Goal: Information Seeking & Learning: Learn about a topic

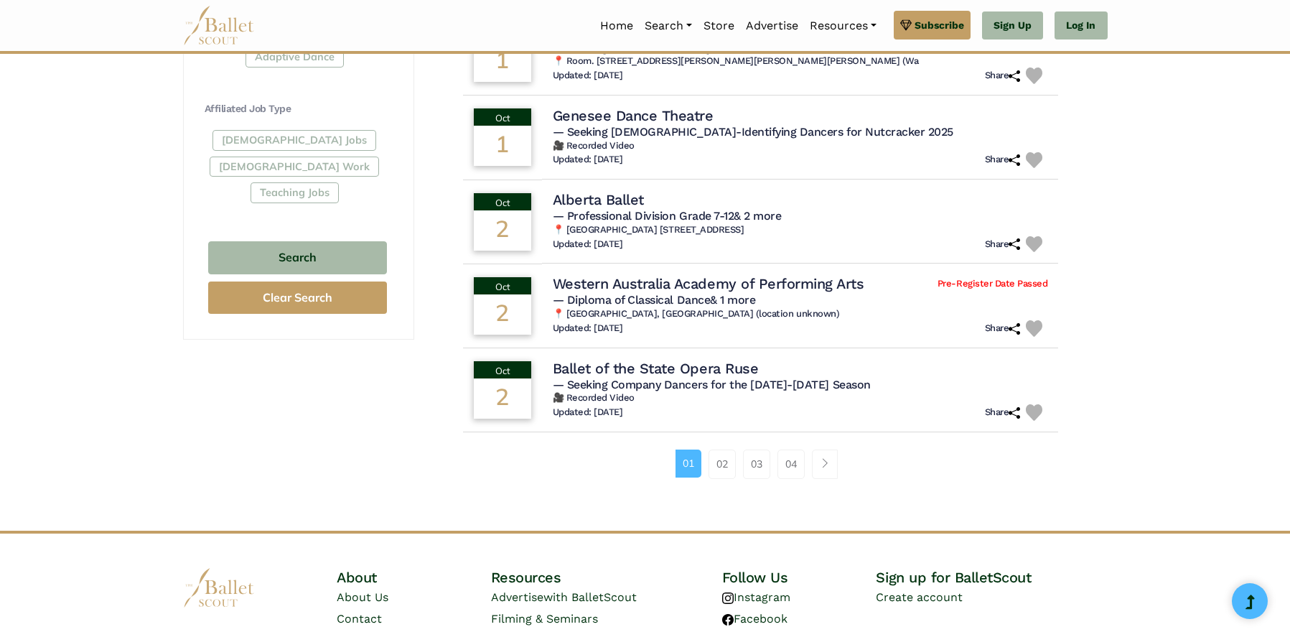
scroll to position [834, 0]
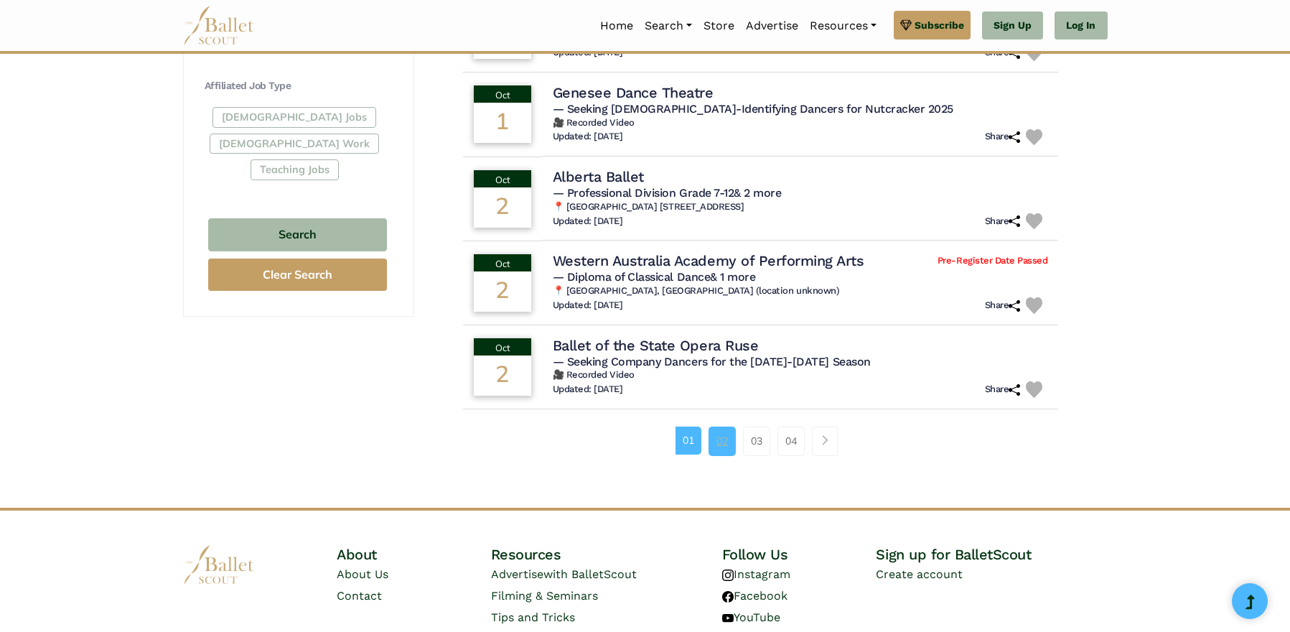
click at [722, 431] on link "02" at bounding box center [722, 440] width 27 height 29
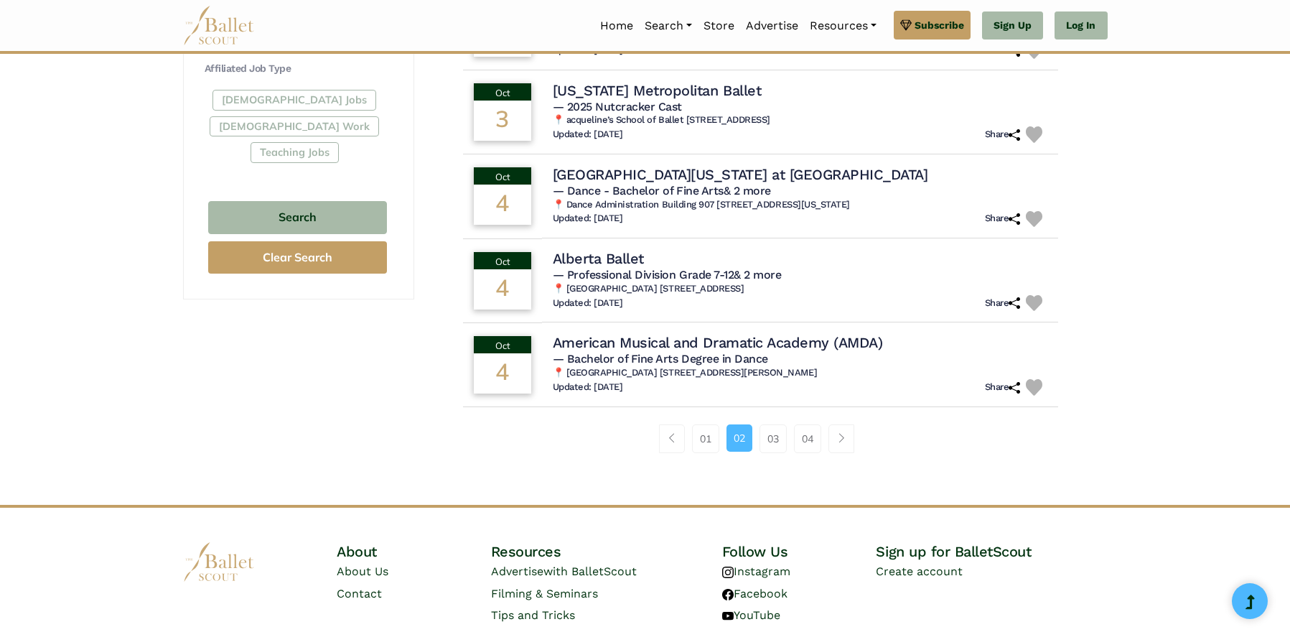
scroll to position [856, 0]
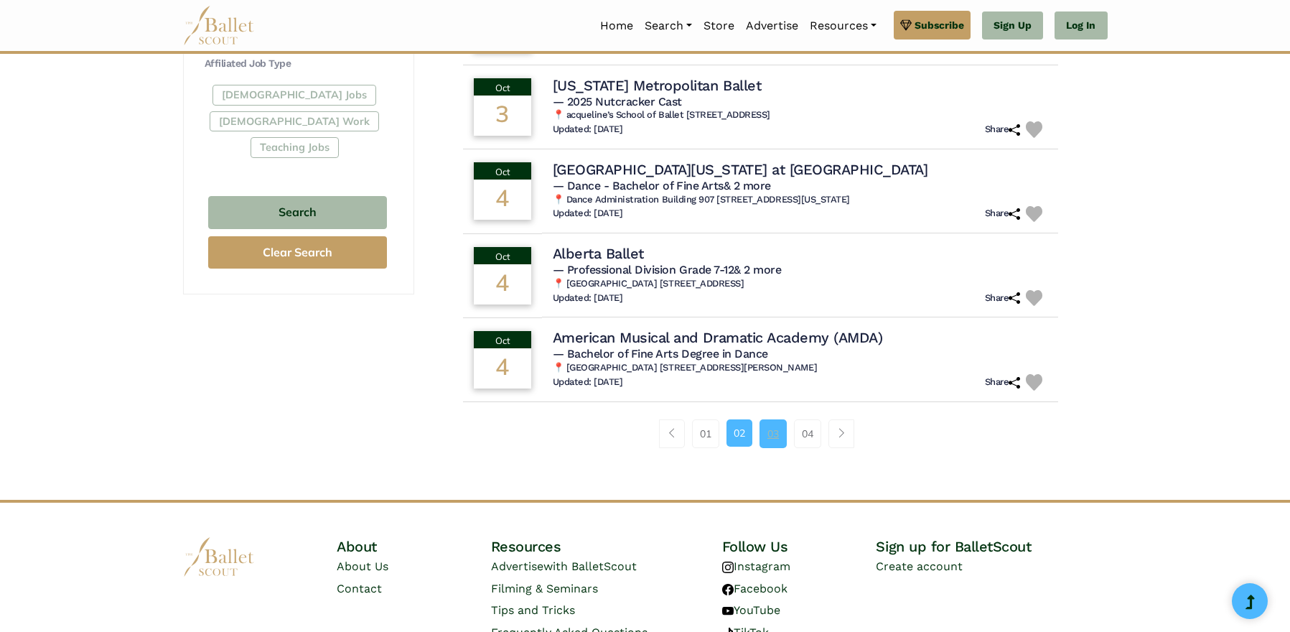
click at [773, 419] on link "03" at bounding box center [773, 433] width 27 height 29
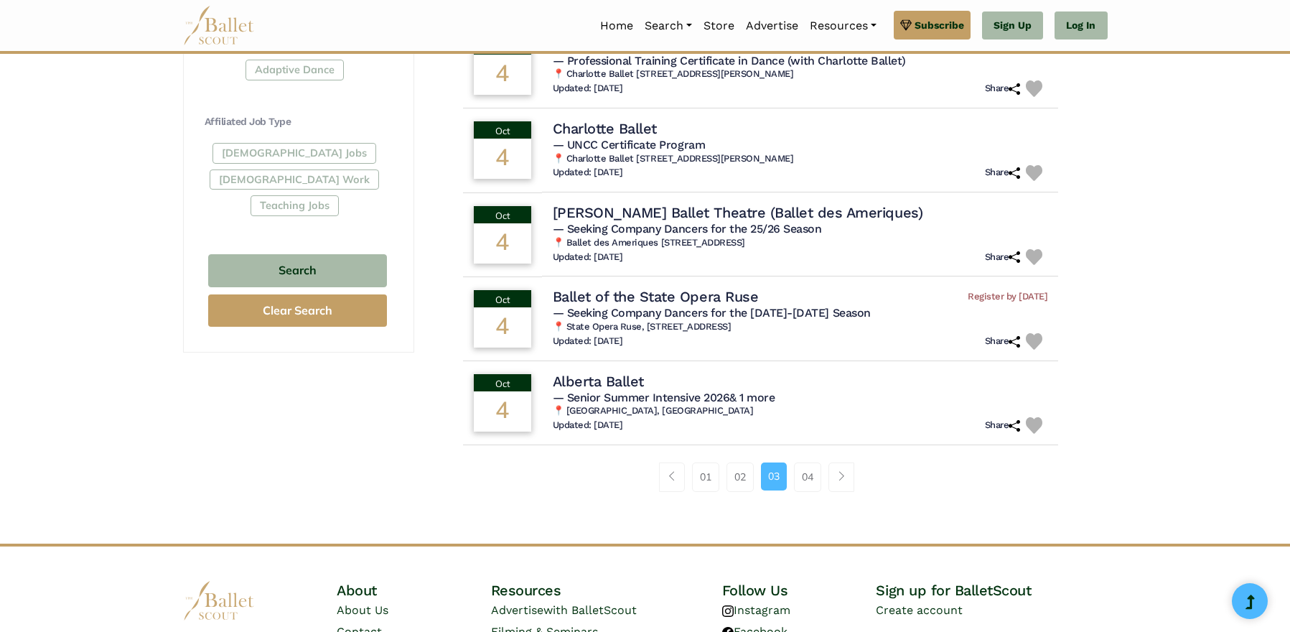
scroll to position [805, 0]
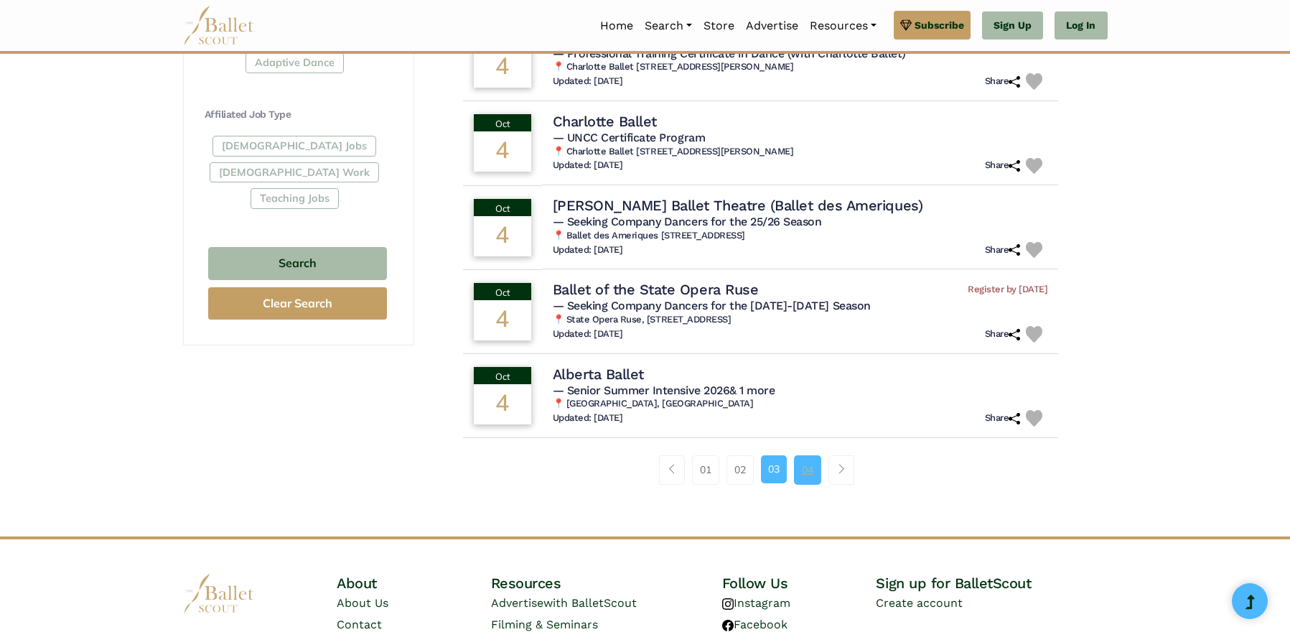
click at [808, 462] on link "04" at bounding box center [807, 469] width 27 height 29
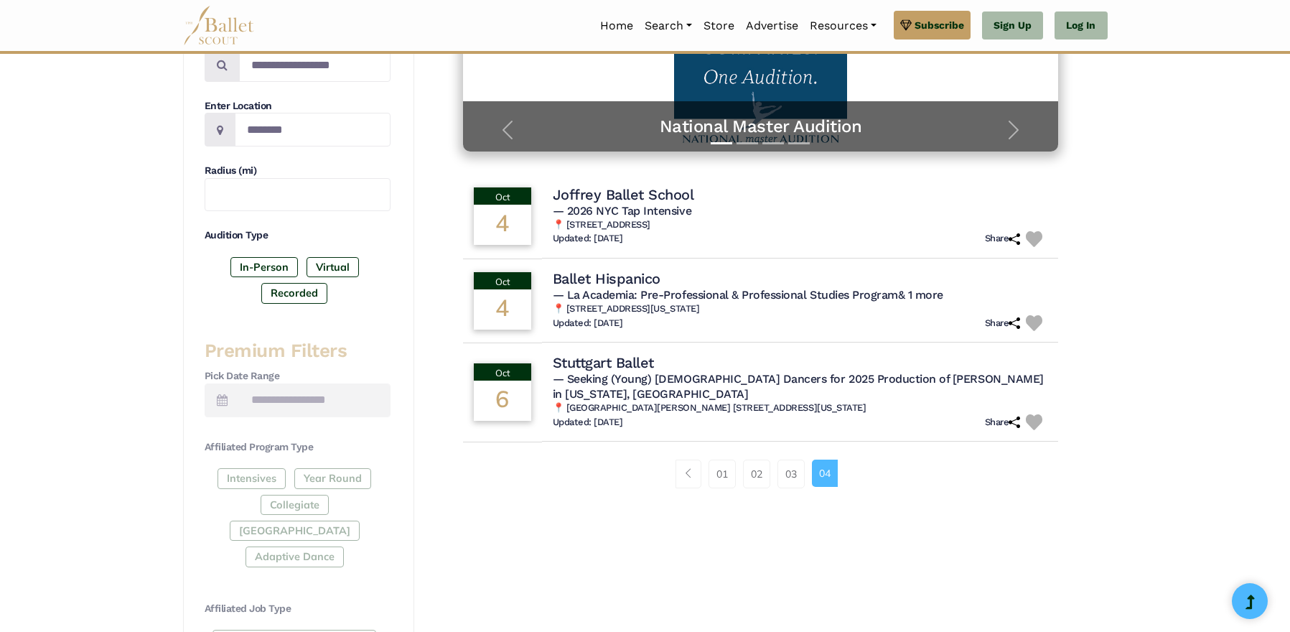
scroll to position [312, 0]
click at [652, 195] on h4 "Joffrey Ballet School" at bounding box center [620, 193] width 144 height 19
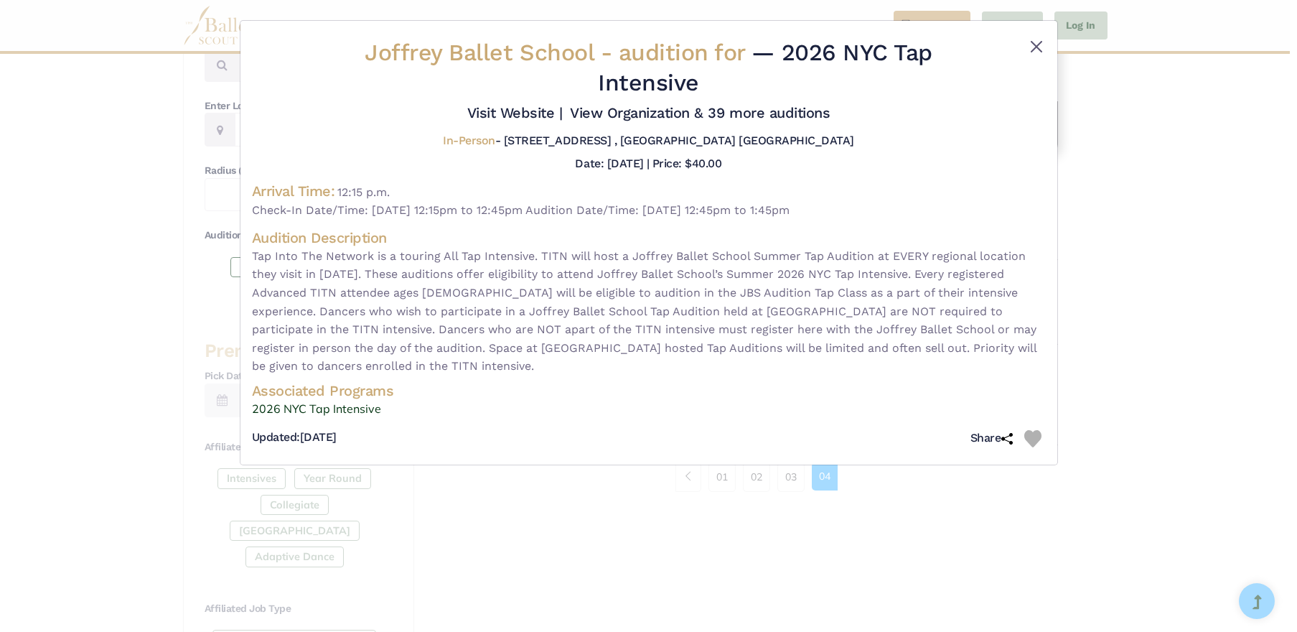
click at [1039, 43] on button "Close" at bounding box center [1036, 46] width 17 height 17
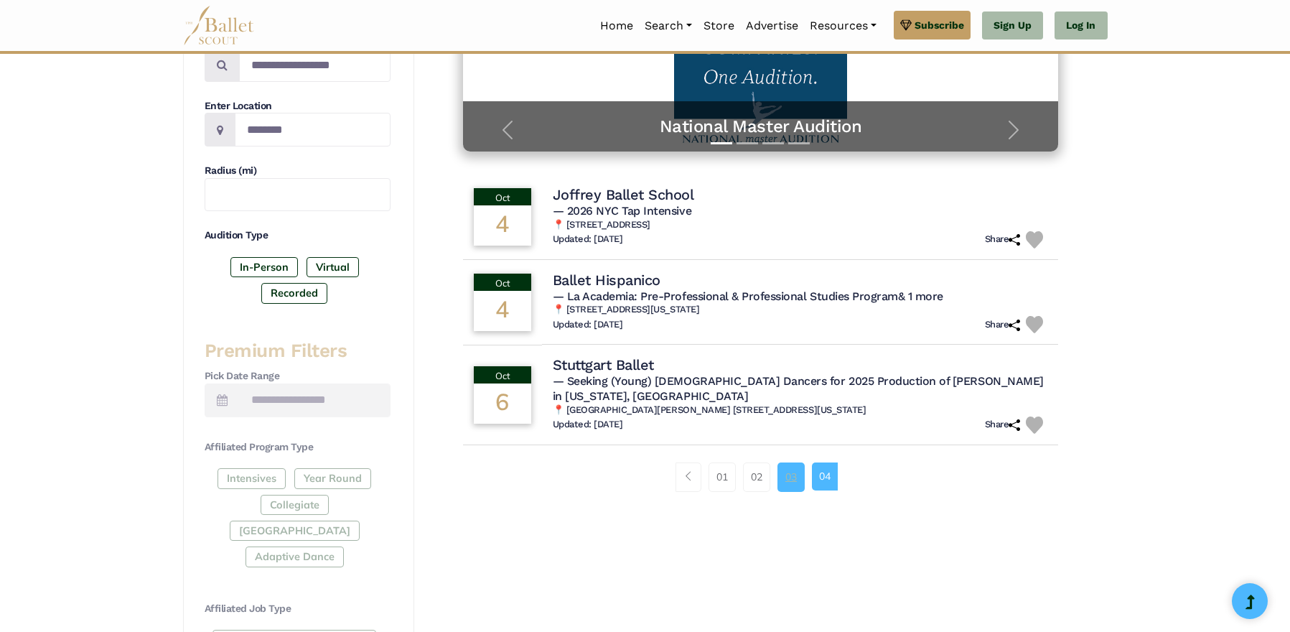
click at [785, 462] on link "03" at bounding box center [790, 476] width 27 height 29
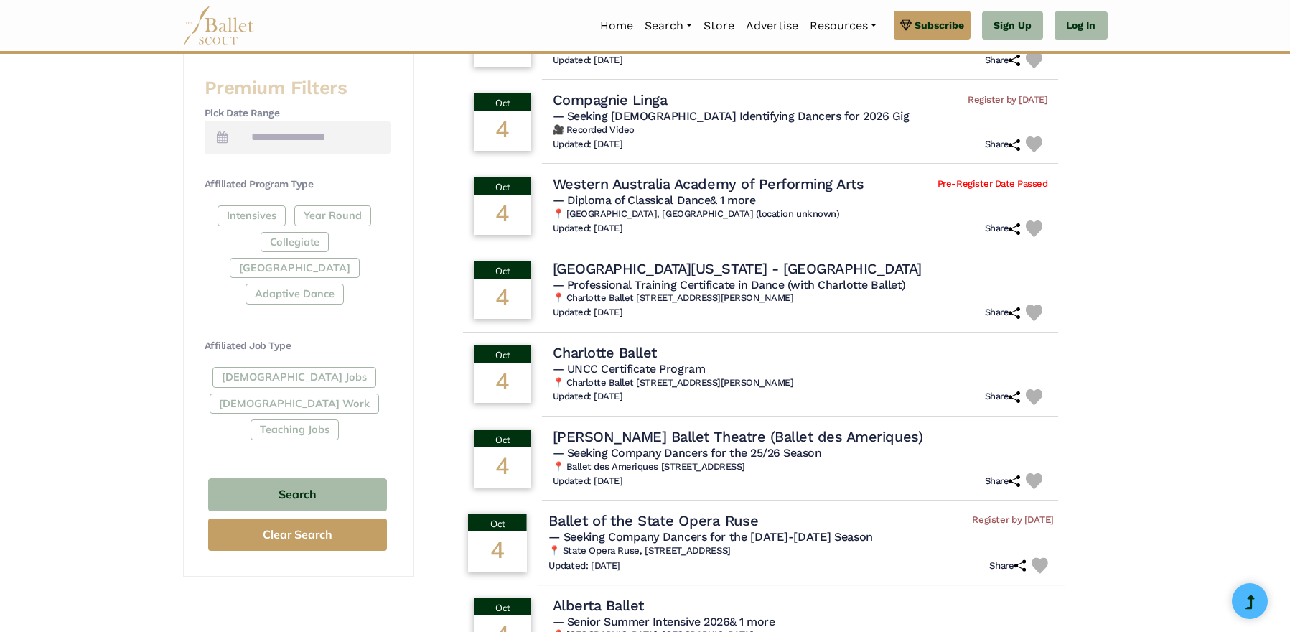
scroll to position [574, 0]
click at [622, 92] on h4 "Compagnie Linga" at bounding box center [606, 99] width 117 height 19
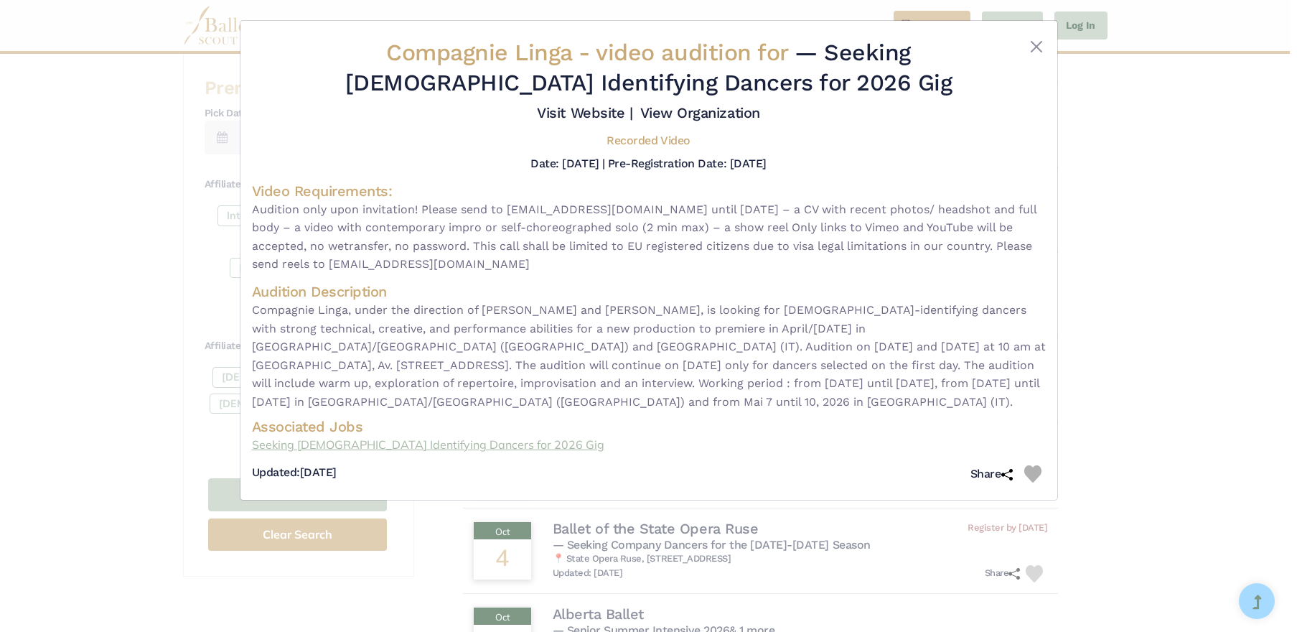
click at [413, 452] on link "Seeking Female Identifying Dancers for 2026 Gig" at bounding box center [649, 445] width 794 height 19
click at [1030, 37] on div "Compagnie Linga - video audition for — Seeking Female Identifying Dancers for 2…" at bounding box center [648, 260] width 817 height 479
click at [1037, 49] on button "Close" at bounding box center [1036, 46] width 17 height 17
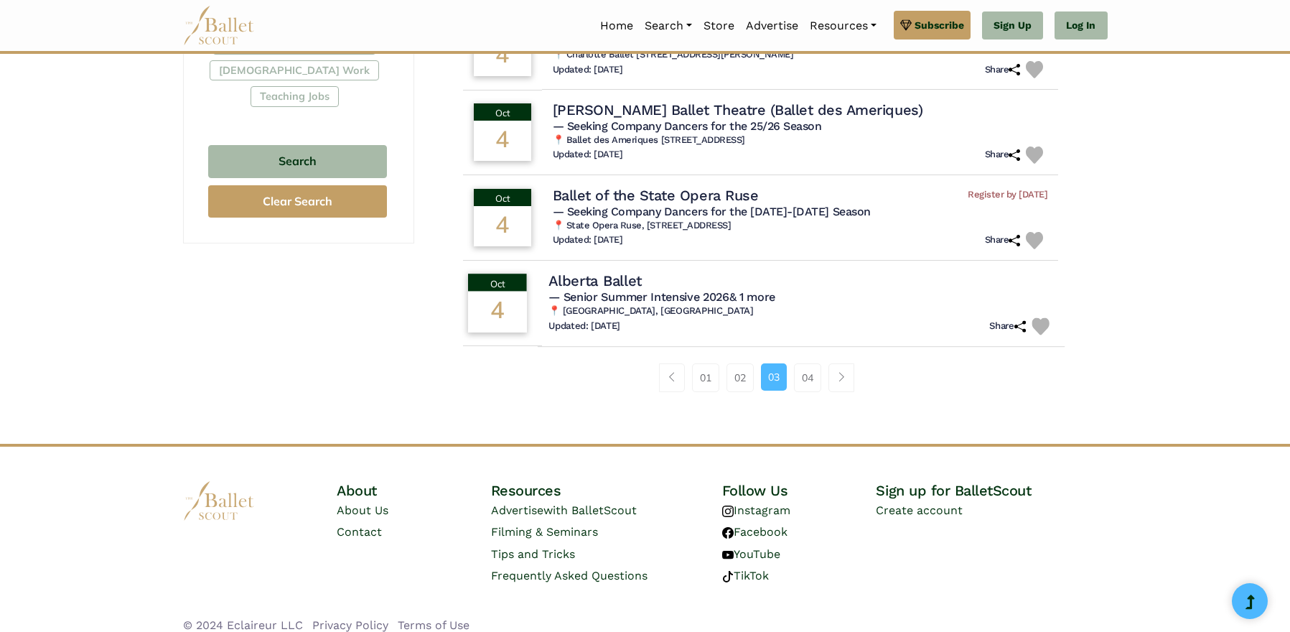
scroll to position [907, 0]
click at [735, 370] on link "02" at bounding box center [739, 378] width 27 height 29
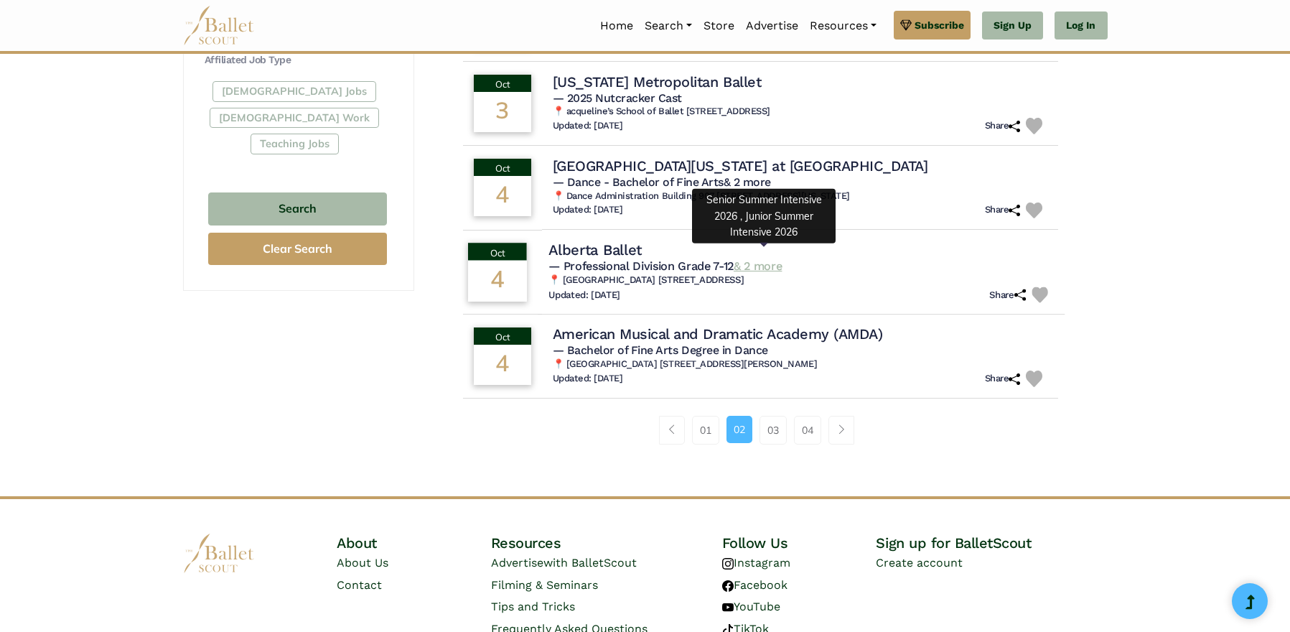
scroll to position [861, 0]
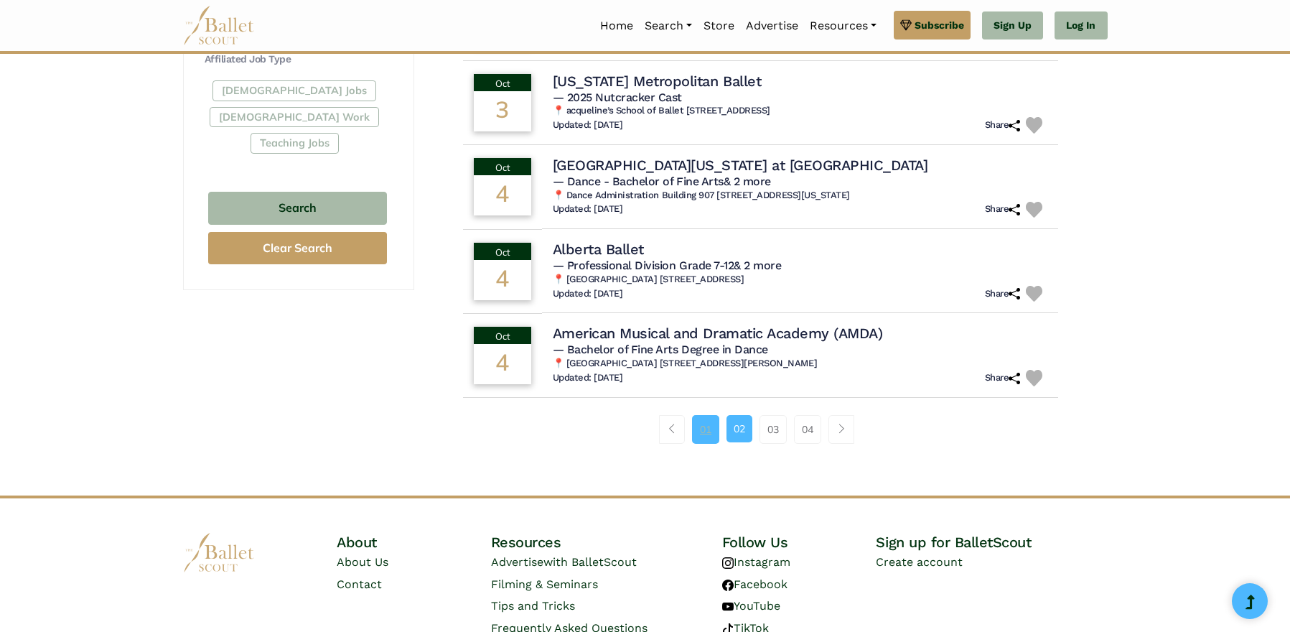
click at [708, 417] on link "01" at bounding box center [705, 429] width 27 height 29
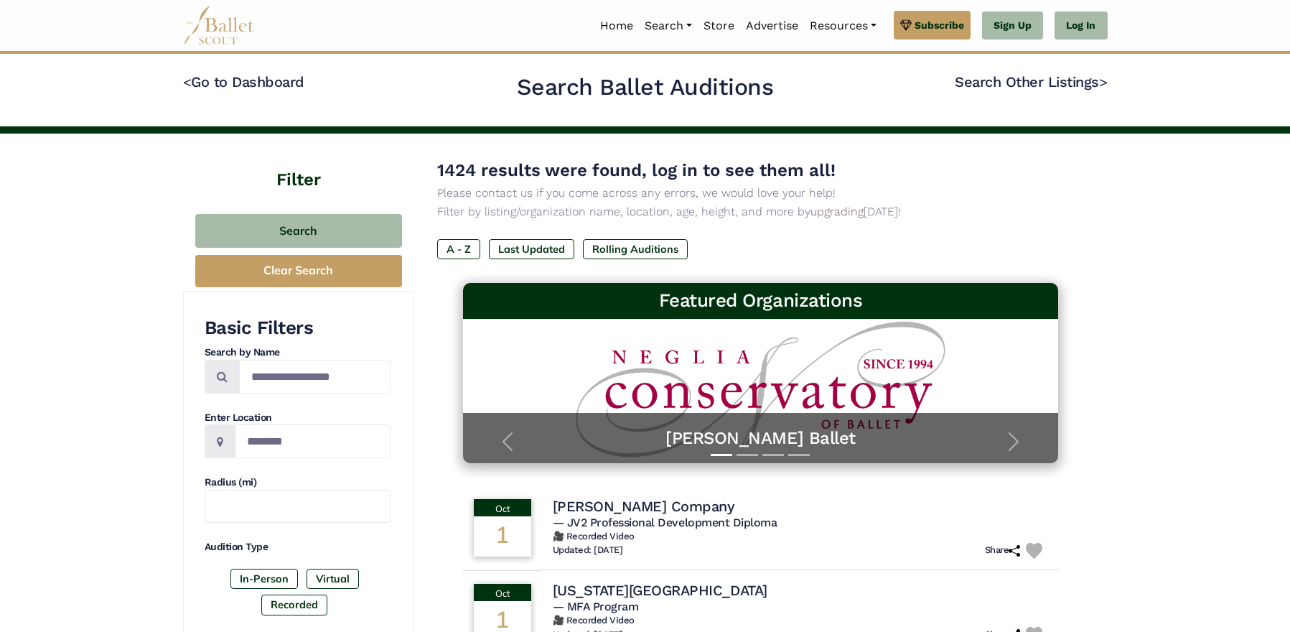
click at [242, 33] on img at bounding box center [219, 25] width 72 height 39
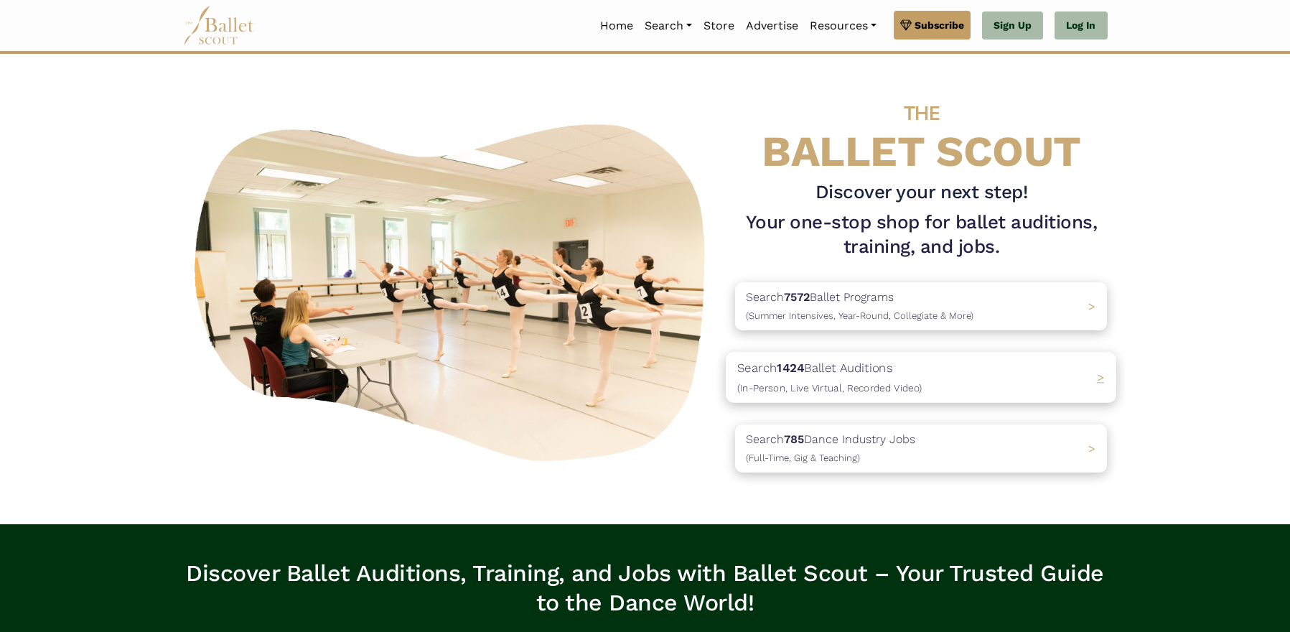
click at [866, 368] on p "Search 1424 Ballet Auditions (In-Person, Live Virtual, Recorded Video)" at bounding box center [829, 376] width 184 height 39
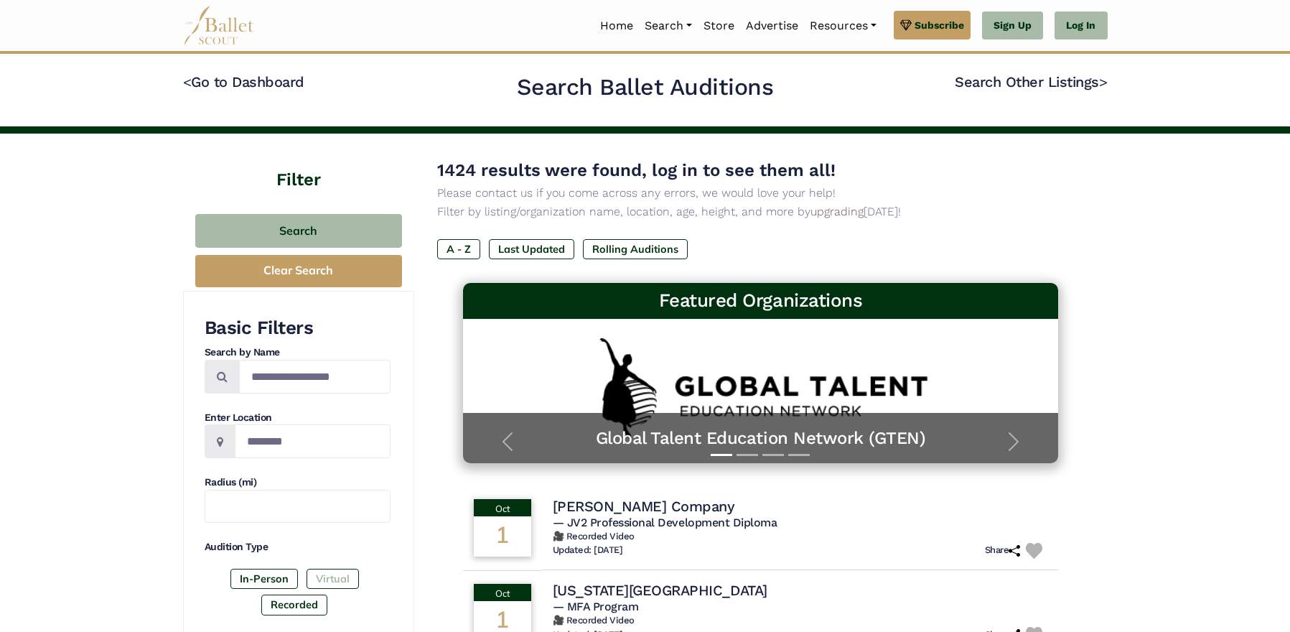
click at [346, 574] on label "Virtual" at bounding box center [333, 579] width 52 height 20
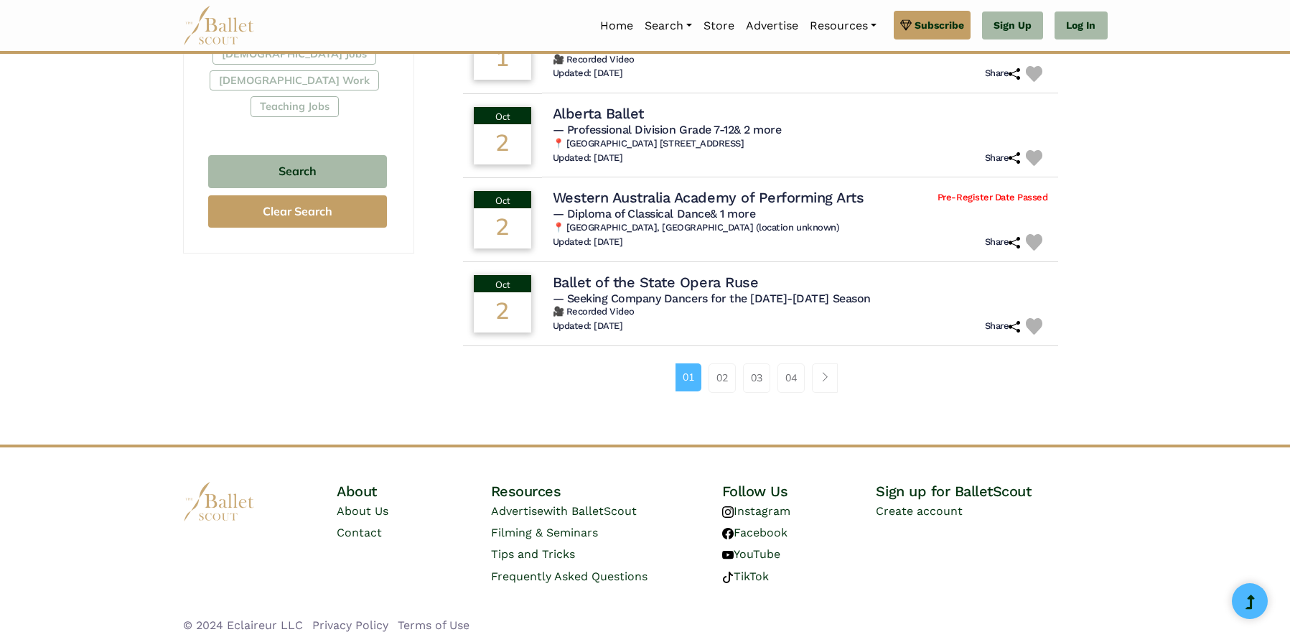
scroll to position [897, 0]
click at [800, 369] on link "04" at bounding box center [790, 378] width 27 height 29
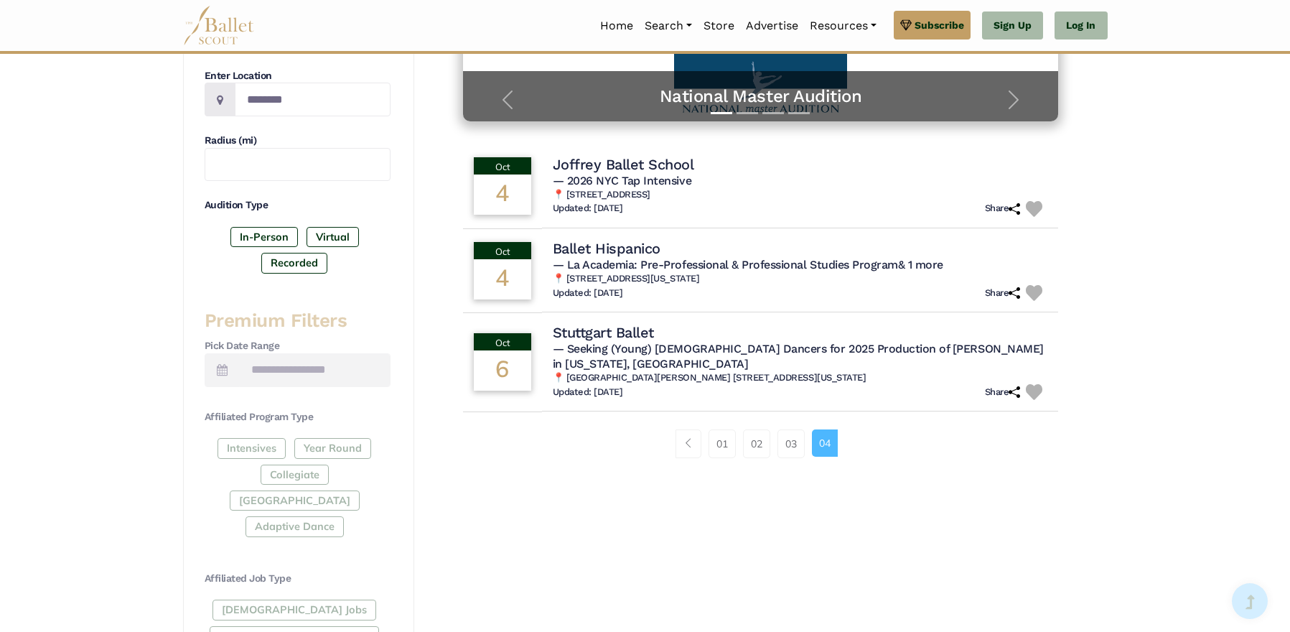
scroll to position [354, 0]
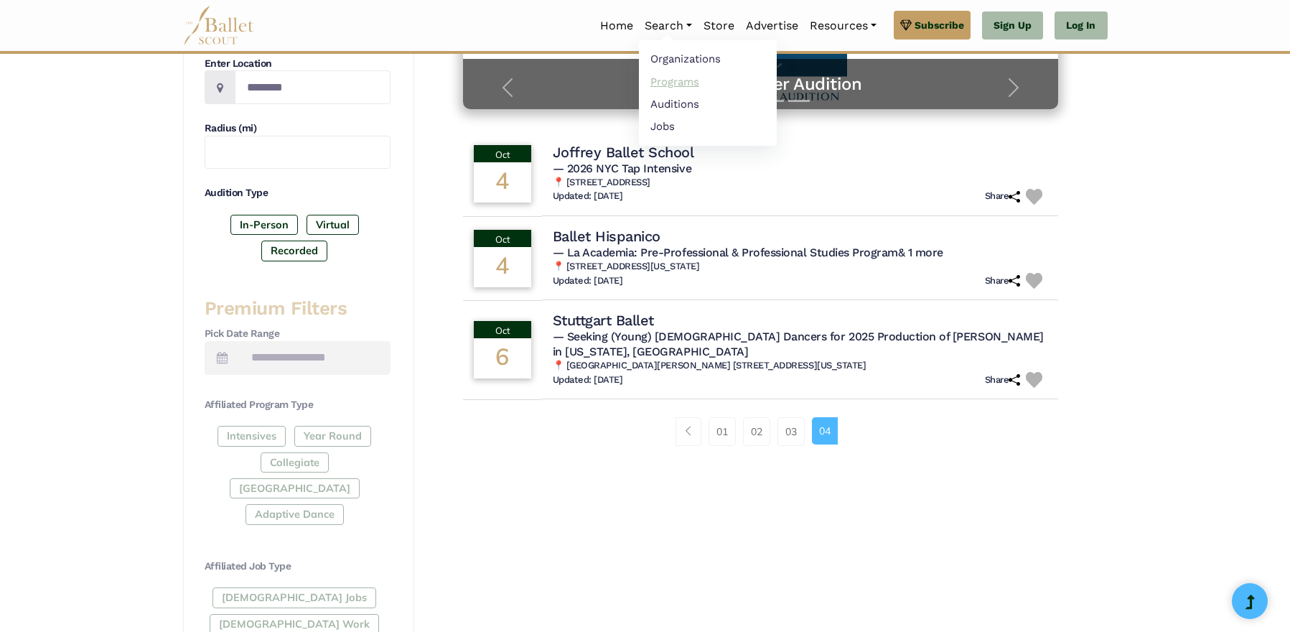
click at [679, 80] on link "Programs" at bounding box center [708, 81] width 138 height 22
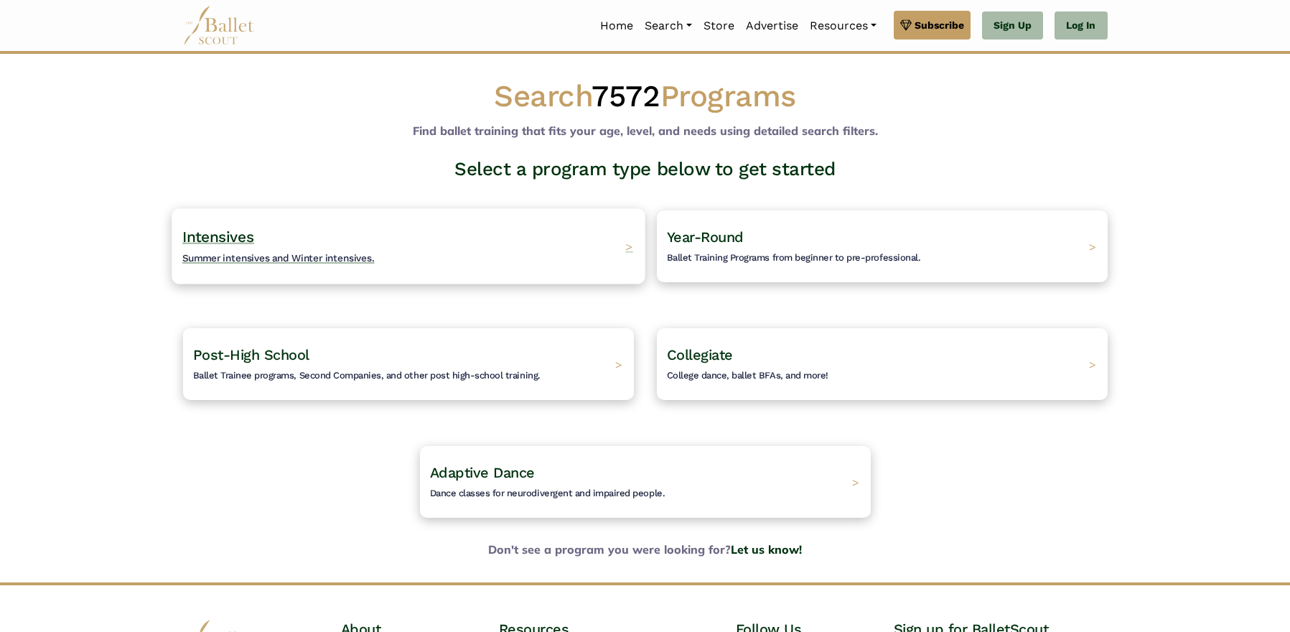
click at [368, 262] on span "Summer intensives and Winter intensives." at bounding box center [278, 257] width 192 height 11
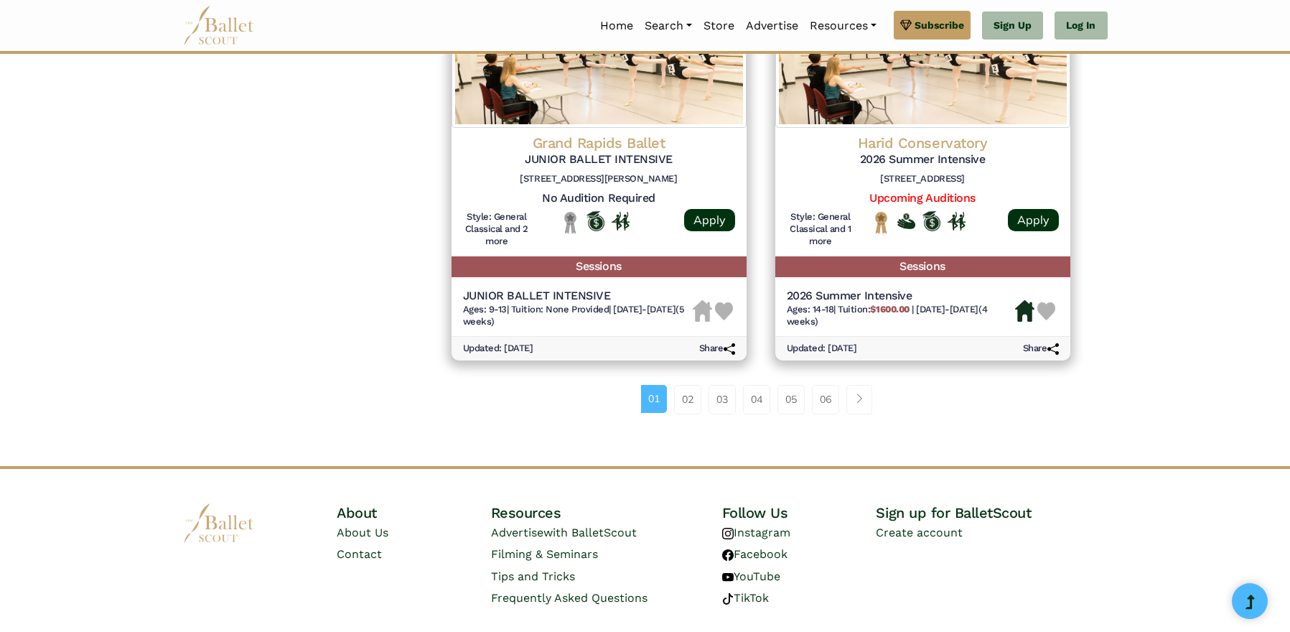
scroll to position [1958, 0]
click at [833, 385] on link "06" at bounding box center [825, 399] width 27 height 29
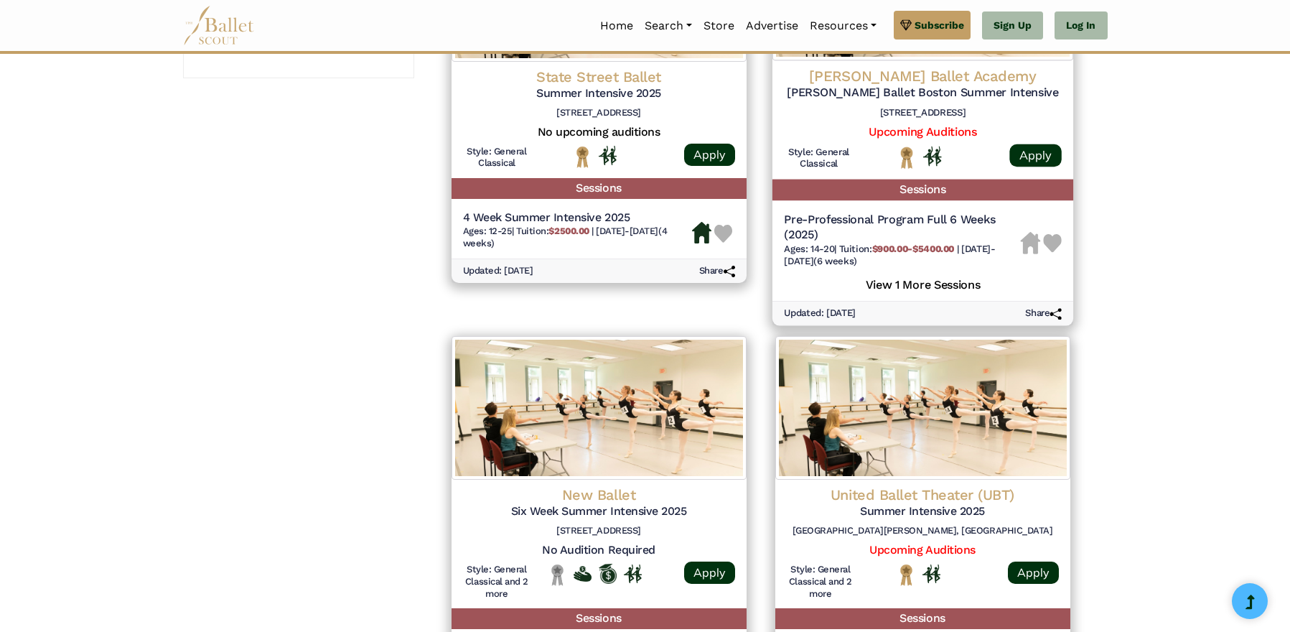
scroll to position [1207, 0]
